Goal: Task Accomplishment & Management: Manage account settings

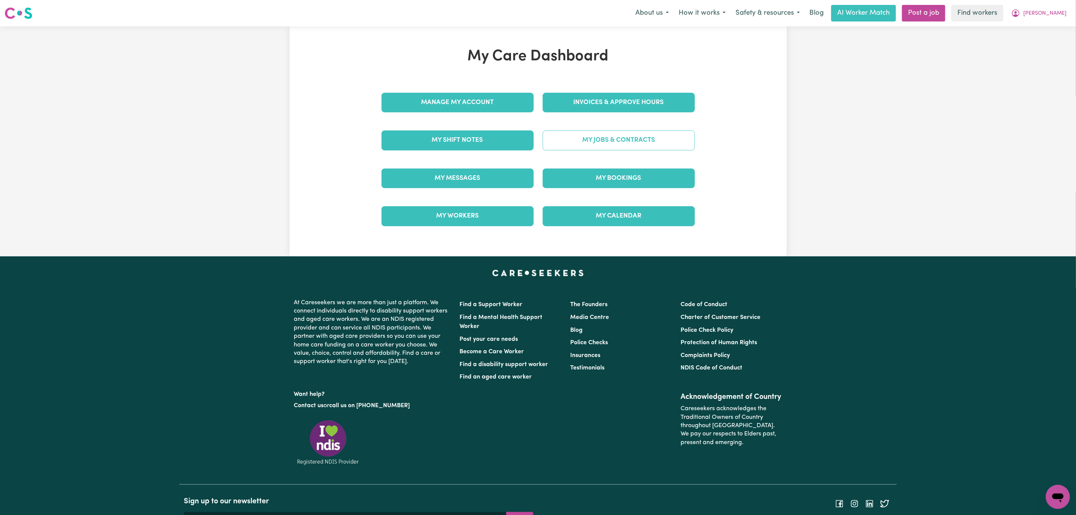
click at [593, 137] on link "My Jobs & Contracts" at bounding box center [619, 140] width 152 height 20
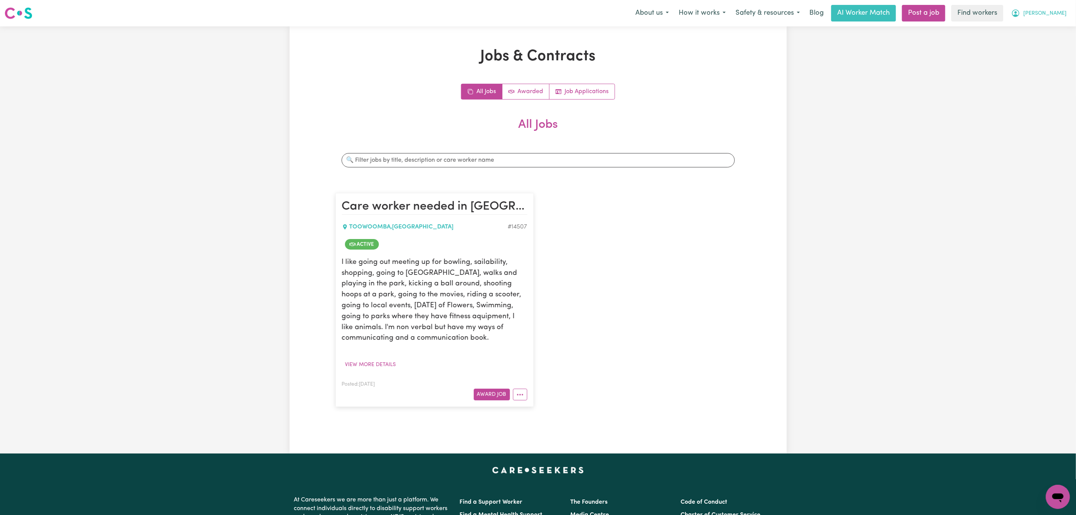
drag, startPoint x: 1059, startPoint y: 9, endPoint x: 1053, endPoint y: 18, distance: 11.3
click at [1059, 9] on button "[PERSON_NAME]" at bounding box center [1039, 13] width 65 height 16
click at [1049, 29] on link "My Dashboard" at bounding box center [1042, 29] width 60 height 14
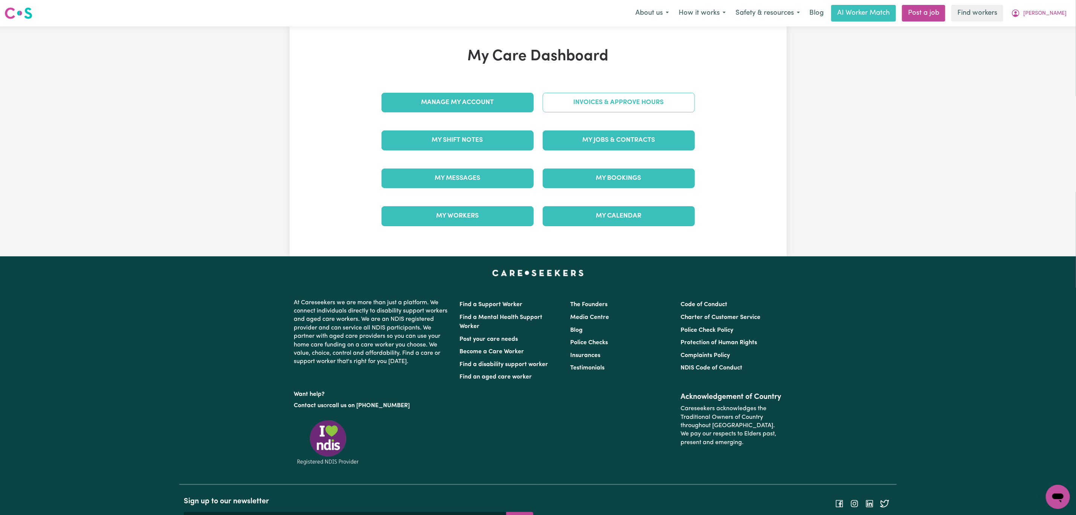
click at [631, 95] on link "Invoices & Approve Hours" at bounding box center [619, 103] width 152 height 20
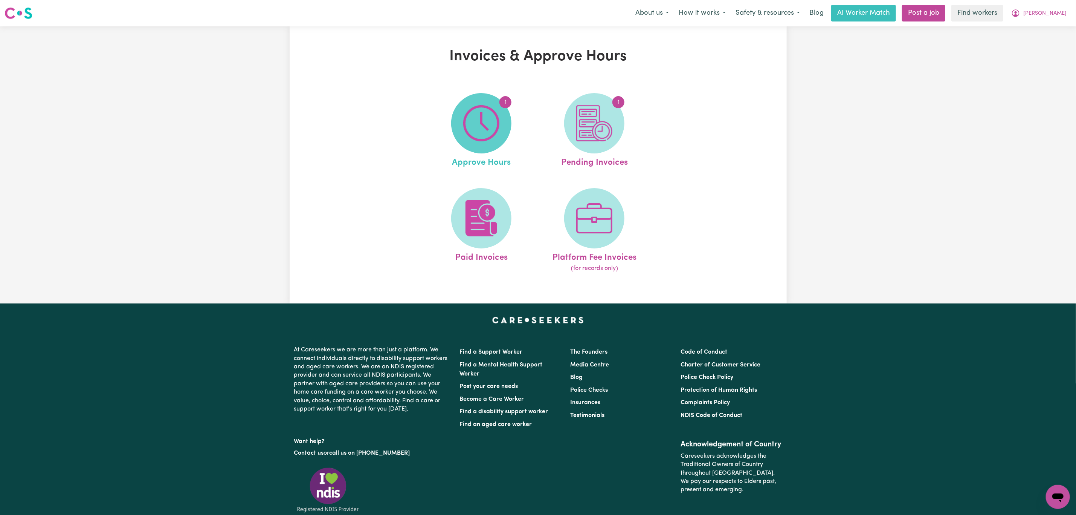
click at [489, 125] on img at bounding box center [481, 123] width 36 height 36
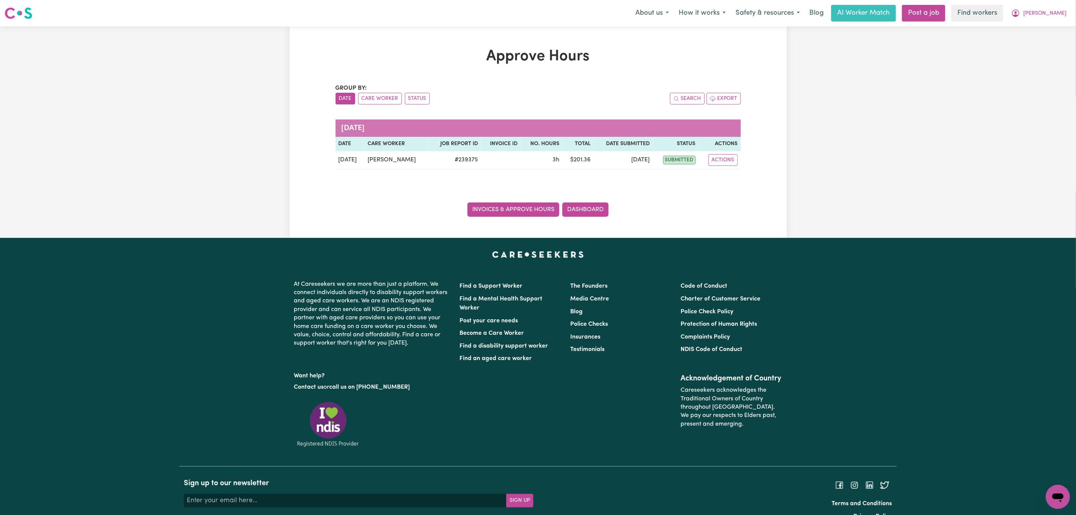
click at [520, 211] on link "Invoices & Approve Hours" at bounding box center [514, 209] width 92 height 14
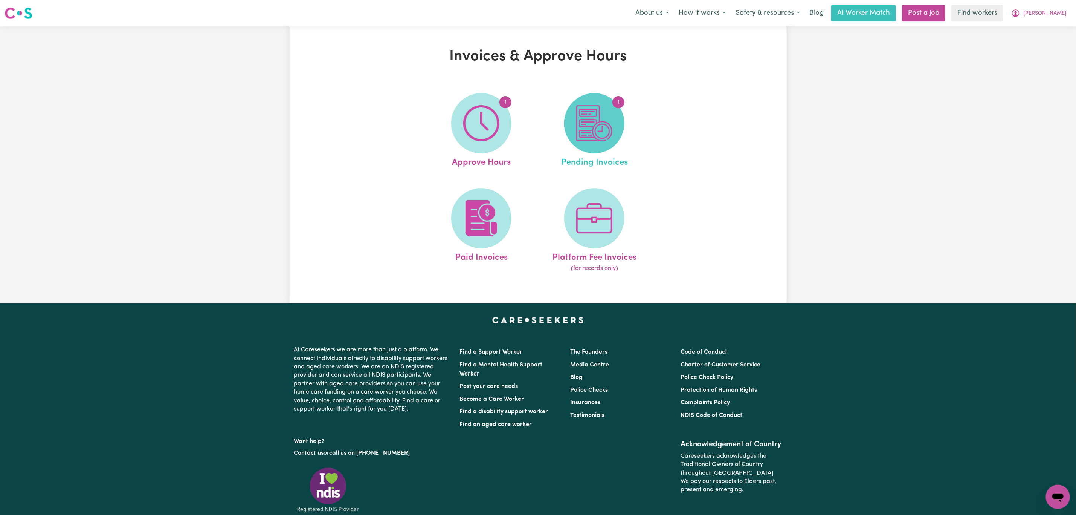
click at [573, 118] on span "1" at bounding box center [594, 123] width 60 height 60
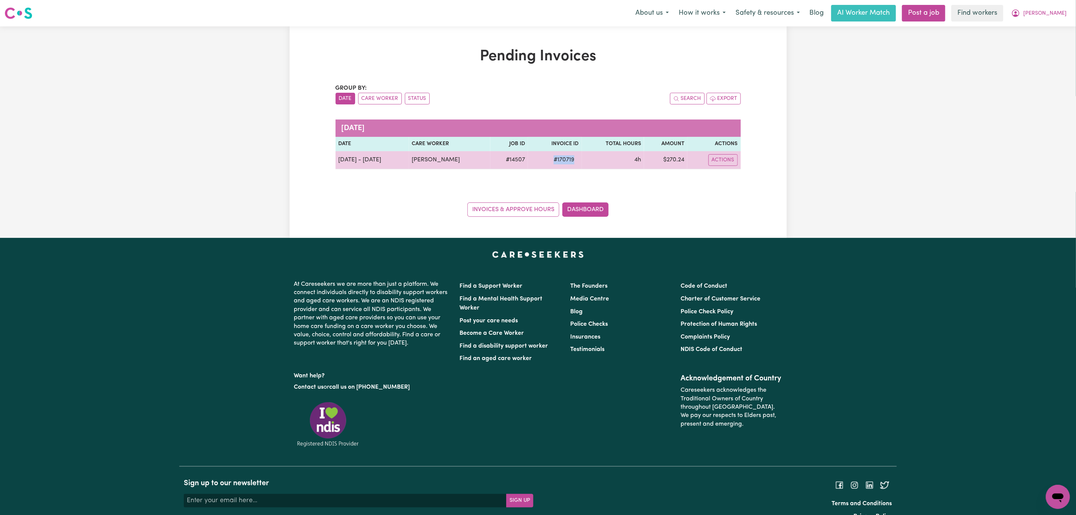
drag, startPoint x: 574, startPoint y: 162, endPoint x: 527, endPoint y: 163, distance: 47.1
click at [527, 163] on tr "[DATE] - [DATE] [PERSON_NAME] # 14507 # 170719 4h $ 270.24 Actions" at bounding box center [538, 160] width 405 height 18
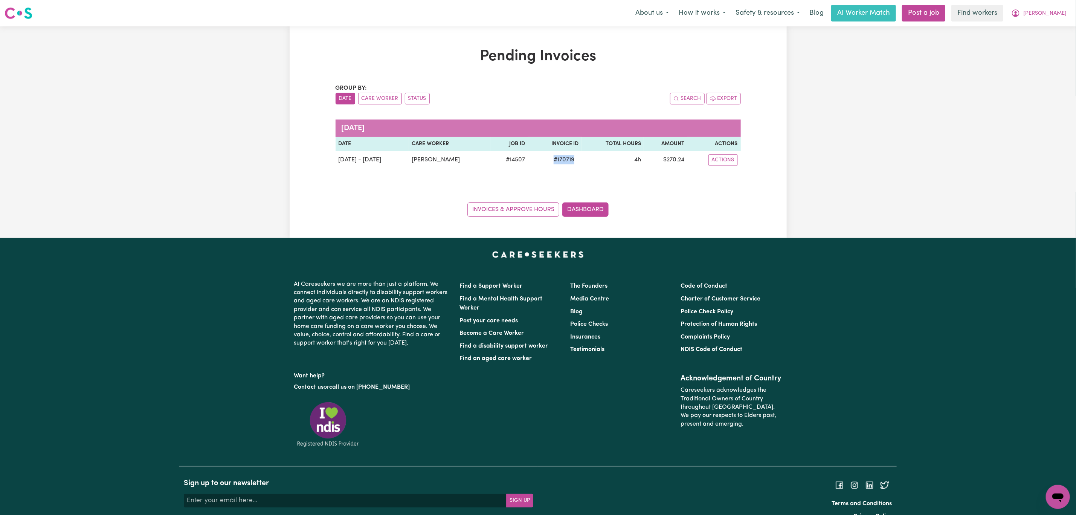
copy span "# 170719"
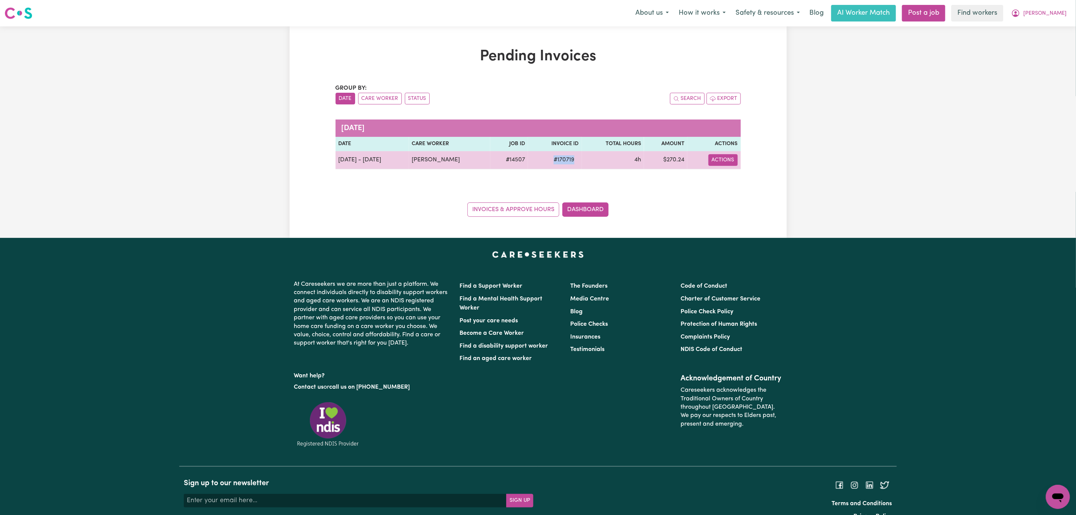
click at [725, 161] on button "Actions" at bounding box center [723, 160] width 29 height 12
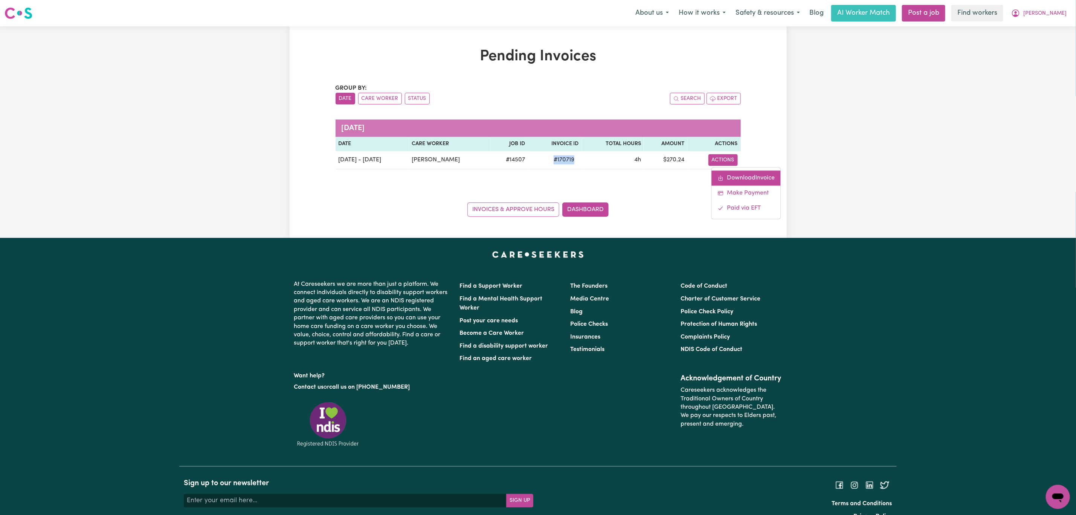
click at [725, 176] on link "Download Invoice" at bounding box center [746, 177] width 69 height 15
click at [1064, 14] on button "[PERSON_NAME]" at bounding box center [1039, 13] width 65 height 16
click at [1046, 46] on link "Logout" at bounding box center [1042, 43] width 60 height 14
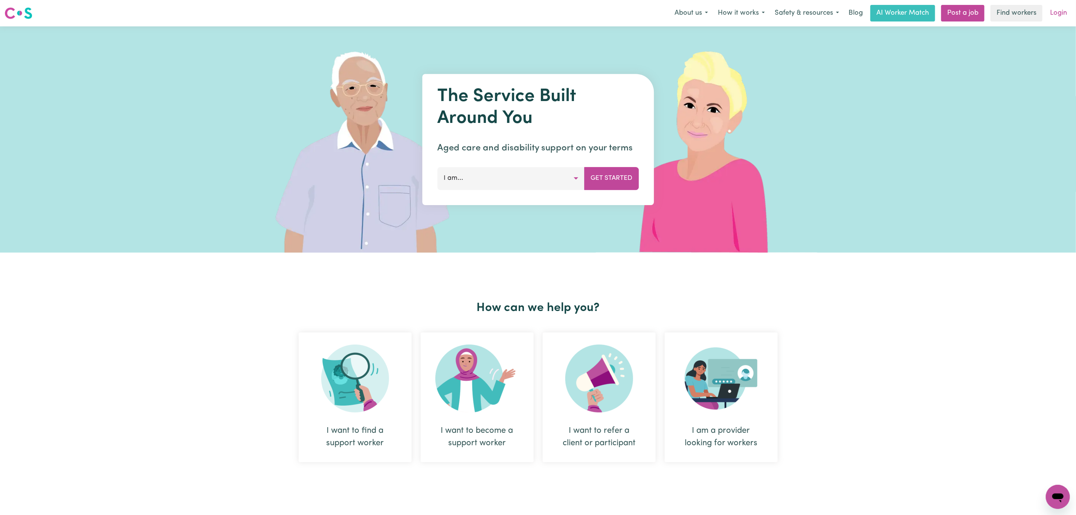
click at [1058, 14] on link "Login" at bounding box center [1059, 13] width 26 height 17
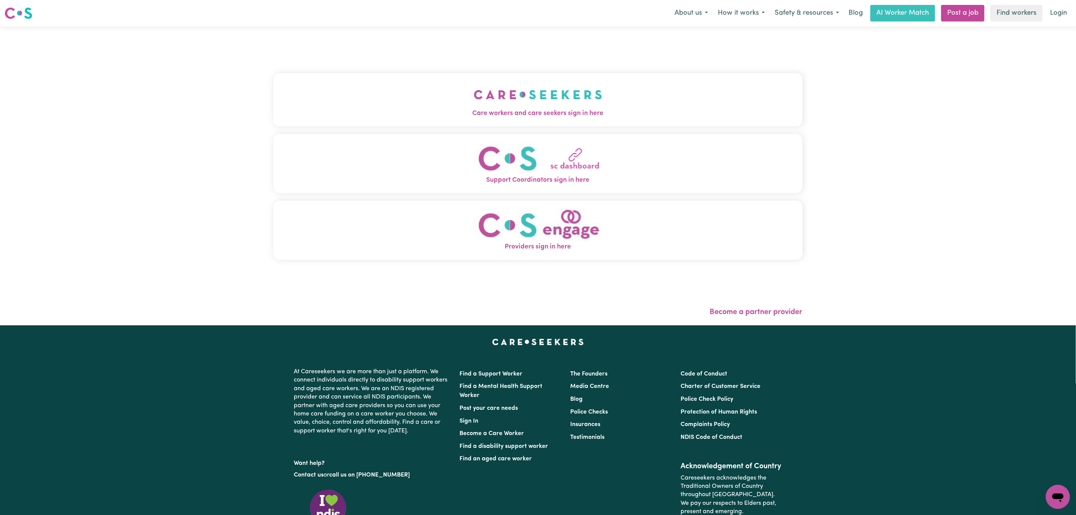
click at [487, 92] on img "Care workers and care seekers sign in here" at bounding box center [538, 95] width 128 height 28
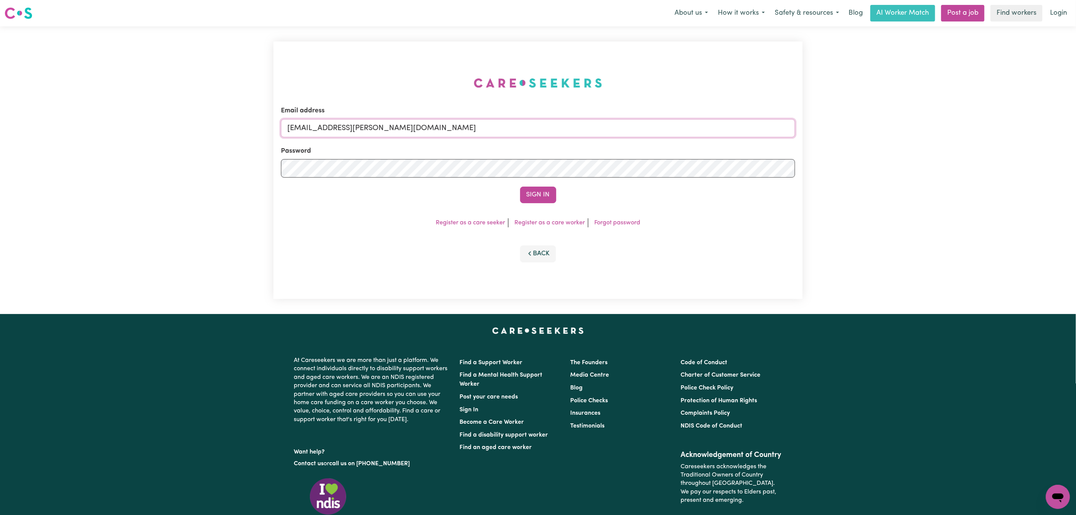
drag, startPoint x: 327, startPoint y: 128, endPoint x: 702, endPoint y: 130, distance: 374.9
click at [702, 130] on input "[EMAIL_ADDRESS][PERSON_NAME][DOMAIN_NAME]" at bounding box center [538, 128] width 514 height 18
type input "superuser~[EMAIL_ADDRESS][DOMAIN_NAME]"
drag, startPoint x: 542, startPoint y: 190, endPoint x: 536, endPoint y: 195, distance: 8.1
click at [542, 190] on button "Sign In" at bounding box center [538, 194] width 36 height 17
